Goal: Information Seeking & Learning: Learn about a topic

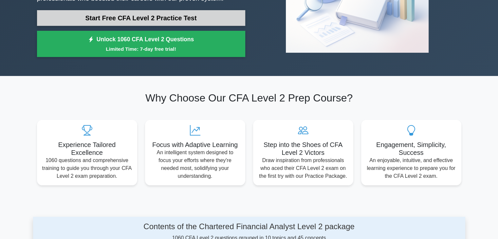
click at [177, 14] on link "Start Free CFA Level 2 Practice Test" at bounding box center [141, 18] width 208 height 16
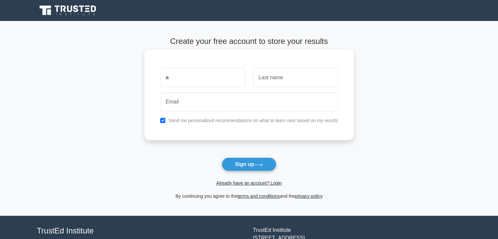
type input "a"
click at [272, 80] on input "text" at bounding box center [295, 77] width 85 height 19
type input "r"
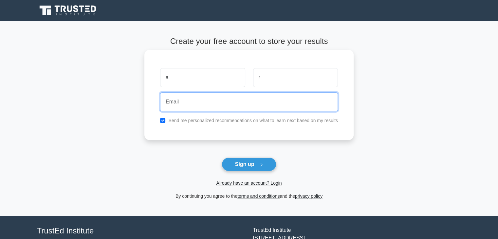
click at [288, 102] on input "email" at bounding box center [249, 101] width 178 height 19
type input "anoushkarao20@gmail.com"
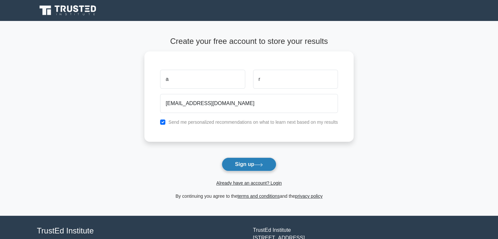
click at [246, 161] on button "Sign up" at bounding box center [249, 165] width 55 height 14
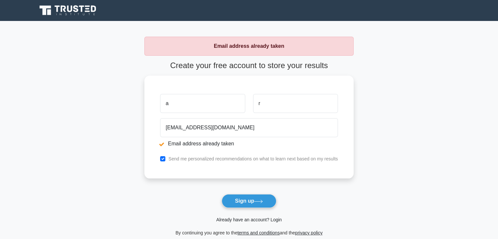
click at [269, 219] on link "Already have an account? Login" at bounding box center [249, 219] width 66 height 5
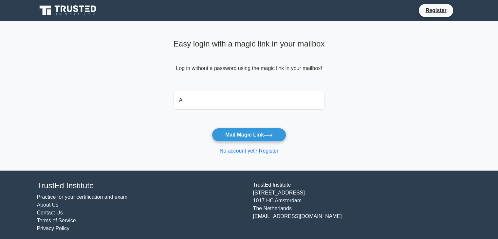
type input "anoushkarao20@gmail.com"
click at [233, 126] on form "anoushkarao20@gmail.com Mail Magic Link No account yet? Register" at bounding box center [249, 121] width 151 height 67
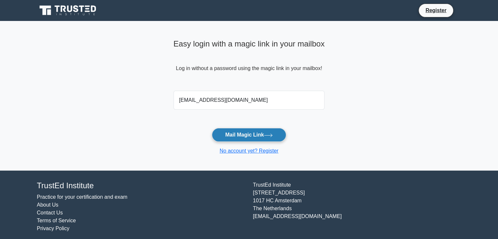
click at [235, 132] on button "Mail Magic Link" at bounding box center [249, 135] width 74 height 14
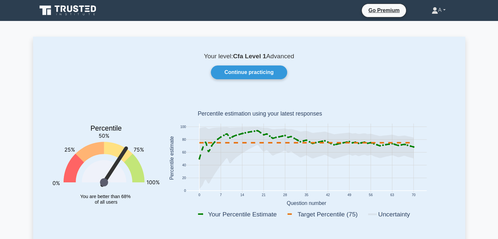
click at [439, 14] on link "A" at bounding box center [439, 10] width 46 height 13
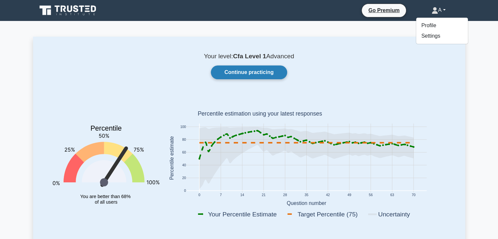
click at [265, 71] on link "Continue practicing" at bounding box center [249, 73] width 76 height 14
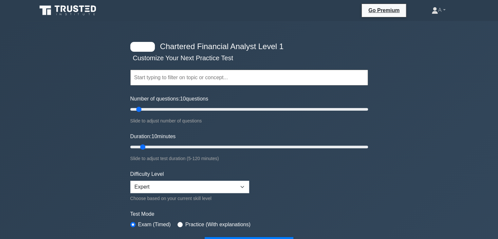
click at [92, 8] on icon at bounding box center [93, 9] width 5 height 7
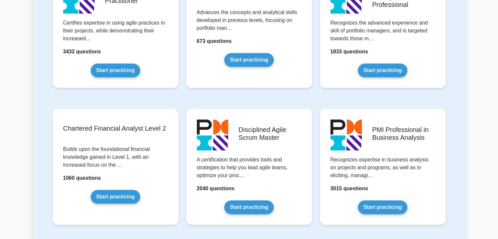
scroll to position [741, 0]
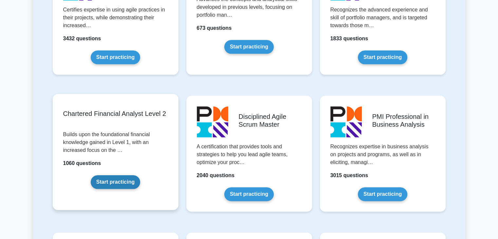
click at [124, 186] on link "Start practicing" at bounding box center [115, 182] width 49 height 14
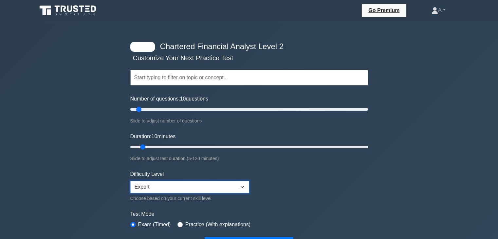
click at [160, 182] on select "Beginner Intermediate Expert" at bounding box center [189, 187] width 119 height 12
select select "beginner"
click at [130, 181] on select "Beginner Intermediate Expert" at bounding box center [189, 187] width 119 height 12
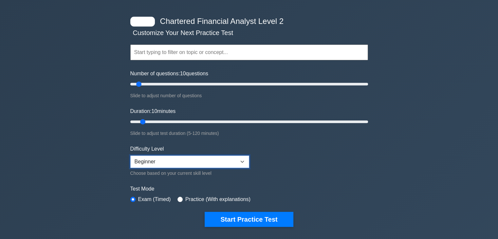
scroll to position [29, 0]
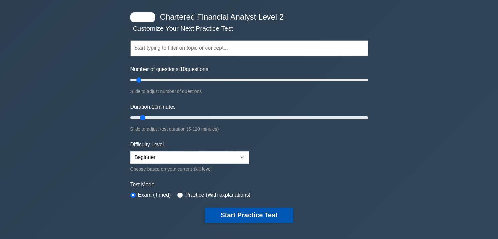
click at [284, 209] on button "Start Practice Test" at bounding box center [249, 215] width 88 height 15
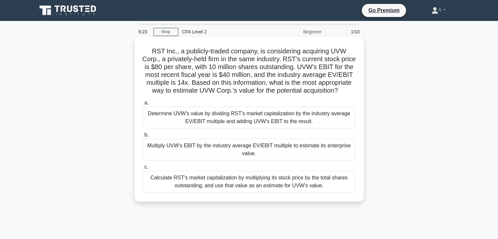
click at [327, 127] on div "Determine UVW's value by dividing RST's market capitalization by the industry a…" at bounding box center [249, 118] width 212 height 22
click at [143, 105] on input "a. Determine UVW's value by dividing RST's market capitalization by the industr…" at bounding box center [143, 103] width 0 height 4
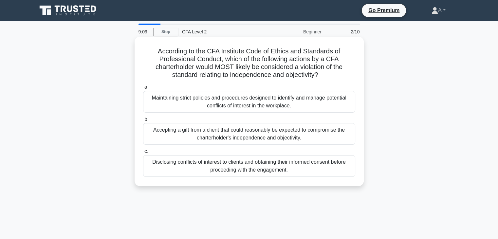
click at [339, 136] on div "Accepting a gift from a client that could reasonably be expected to compromise …" at bounding box center [249, 134] width 212 height 22
click at [143, 122] on input "b. Accepting a gift from a client that could reasonably be expected to compromi…" at bounding box center [143, 119] width 0 height 4
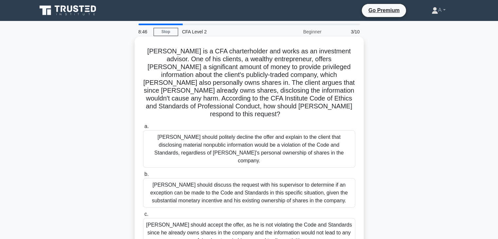
click at [320, 134] on div "Michael should politely decline the offer and explain to the client that disclo…" at bounding box center [249, 148] width 212 height 37
click at [143, 129] on input "a. Michael should politely decline the offer and explain to the client that dis…" at bounding box center [143, 126] width 0 height 4
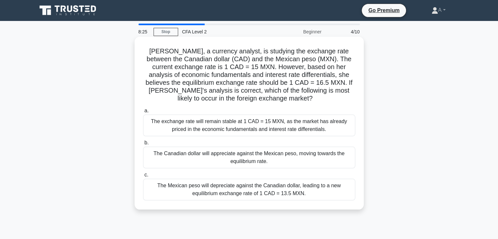
click at [319, 153] on div "The Canadian dollar will appreciate against the Mexican peso, moving towards th…" at bounding box center [249, 158] width 212 height 22
click at [143, 145] on input "b. The Canadian dollar will appreciate against the Mexican peso, moving towards…" at bounding box center [143, 143] width 0 height 4
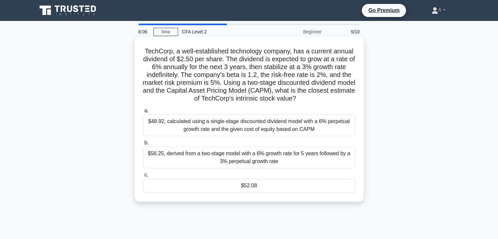
click at [326, 188] on div "$52.08" at bounding box center [249, 186] width 212 height 14
click at [143, 177] on input "c. $52.08" at bounding box center [143, 175] width 0 height 4
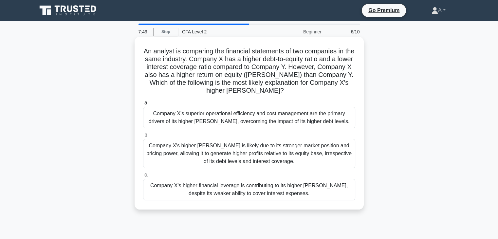
click at [312, 188] on div "Company X's higher financial leverage is contributing to its higher ROE, despit…" at bounding box center [249, 190] width 212 height 22
click at [143, 177] on input "c. Company X's higher financial leverage is contributing to its higher ROE, des…" at bounding box center [143, 175] width 0 height 4
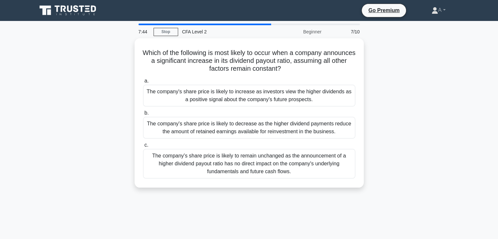
click at [267, 25] on div at bounding box center [205, 25] width 133 height 2
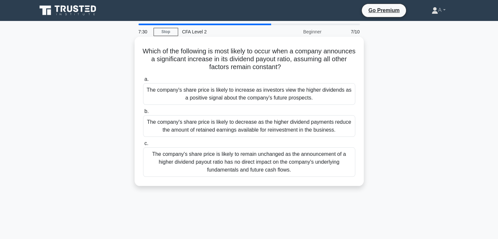
click at [260, 133] on div "The company's share price is likely to decrease as the higher dividend payments…" at bounding box center [249, 126] width 212 height 22
click at [143, 114] on input "b. The company's share price is likely to decrease as the higher dividend payme…" at bounding box center [143, 111] width 0 height 4
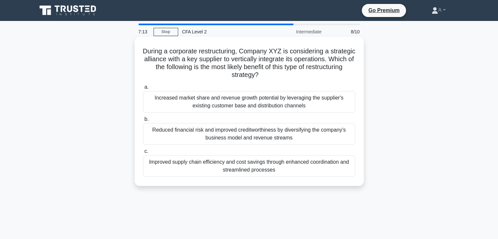
click at [269, 173] on div "Improved supply chain efficiency and cost savings through enhanced coordination…" at bounding box center [249, 166] width 212 height 22
click at [143, 154] on input "c. Improved supply chain efficiency and cost savings through enhanced coordinat…" at bounding box center [143, 151] width 0 height 4
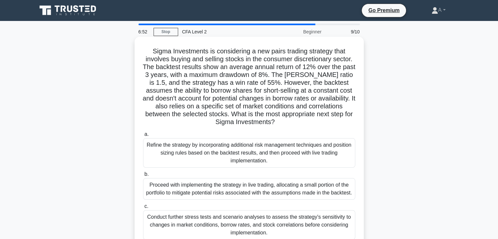
click at [268, 161] on div "Refine the strategy by incorporating additional risk management techniques and …" at bounding box center [249, 152] width 212 height 29
click at [143, 137] on input "a. Refine the strategy by incorporating additional risk management techniques a…" at bounding box center [143, 134] width 0 height 4
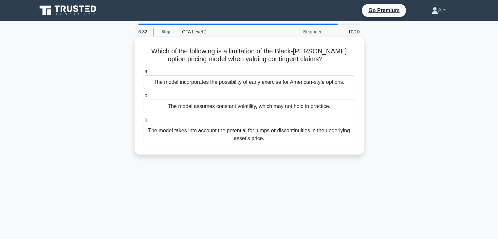
click at [265, 85] on div "The model incorporates the possibility of early exercise for American-style opt…" at bounding box center [249, 82] width 212 height 14
click at [143, 74] on input "a. The model incorporates the possibility of early exercise for American-style …" at bounding box center [143, 71] width 0 height 4
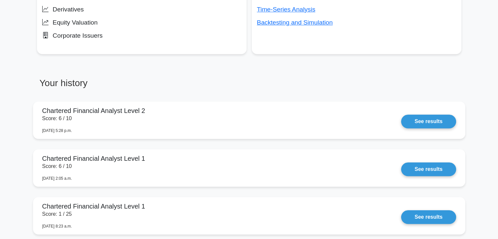
scroll to position [451, 0]
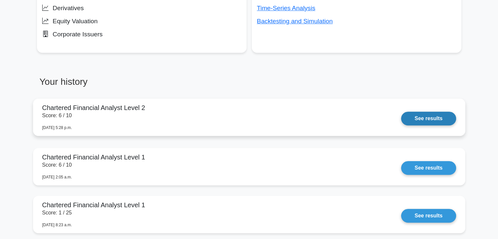
click at [437, 117] on link "See results" at bounding box center [428, 119] width 55 height 14
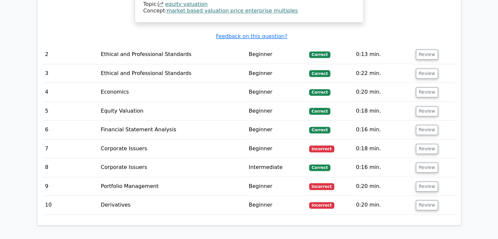
scroll to position [857, 0]
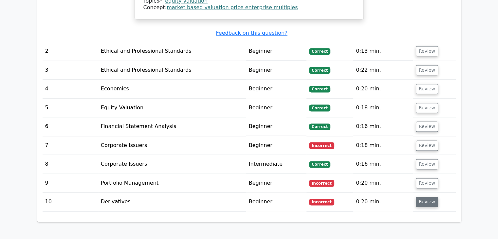
click at [421, 197] on button "Review" at bounding box center [427, 202] width 22 height 10
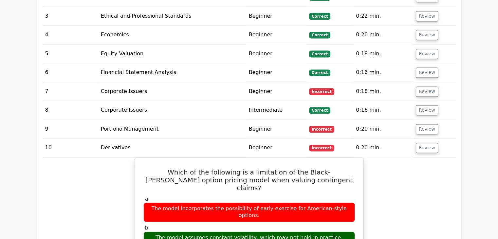
scroll to position [924, 0]
